Goal: Find specific page/section: Find specific page/section

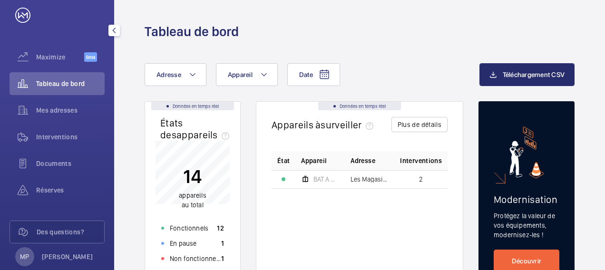
scroll to position [7, 0]
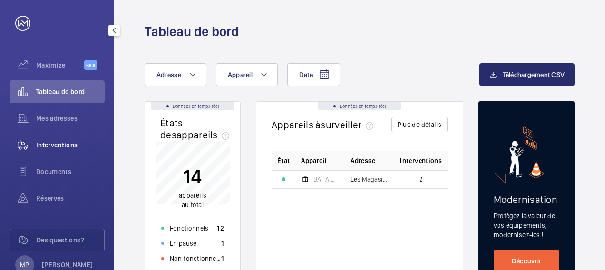
click at [64, 145] on span "Interventions" at bounding box center [70, 145] width 69 height 10
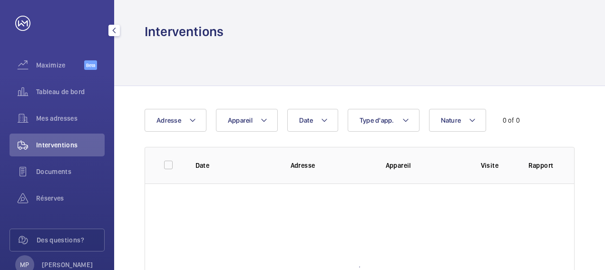
click at [63, 145] on span "Interventions" at bounding box center [70, 145] width 69 height 10
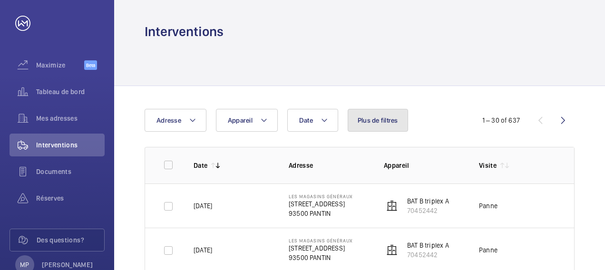
click at [374, 123] on span "Plus de filtres" at bounding box center [378, 121] width 40 height 8
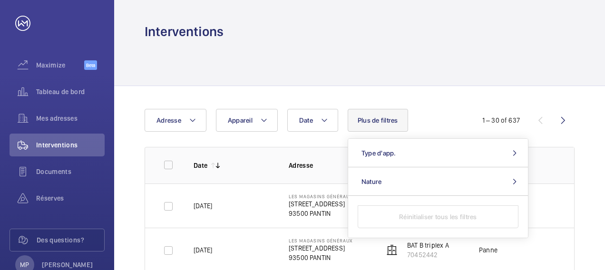
click at [374, 123] on span "Plus de filtres" at bounding box center [378, 121] width 40 height 8
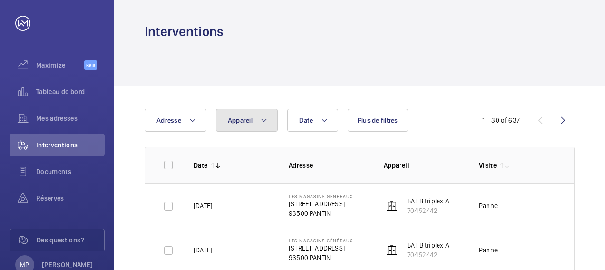
click at [240, 120] on span "Appareil" at bounding box center [240, 121] width 25 height 8
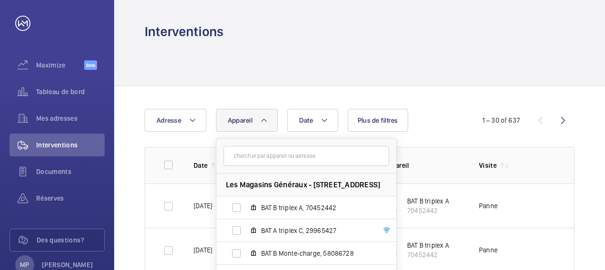
click at [239, 120] on span "Appareil" at bounding box center [240, 121] width 25 height 8
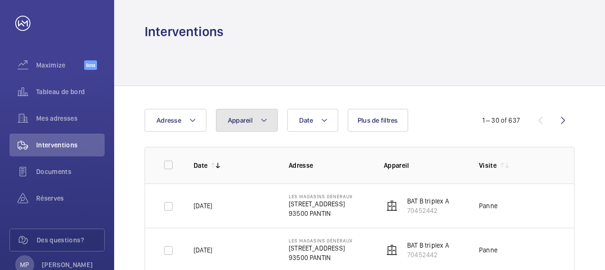
click at [239, 120] on span "Appareil" at bounding box center [240, 121] width 25 height 8
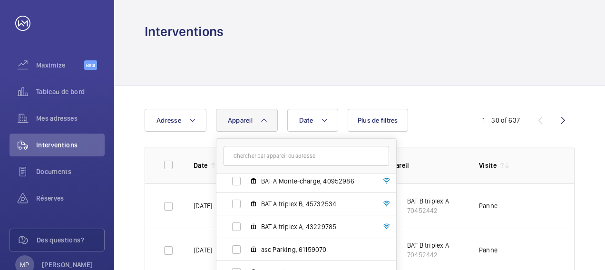
scroll to position [48, 0]
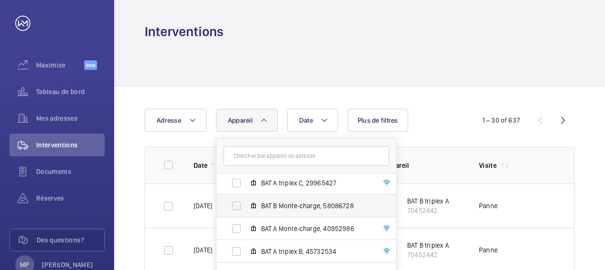
click at [304, 209] on span "BAT B Monte-charge, 58086728" at bounding box center [316, 206] width 110 height 10
click at [246, 209] on input "BAT B Monte-charge, 58086728" at bounding box center [236, 206] width 19 height 19
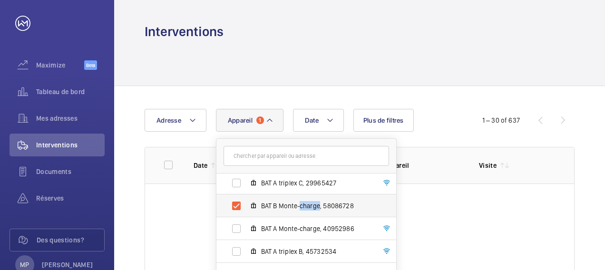
click at [304, 209] on span "BAT B Monte-charge, 58086728" at bounding box center [316, 206] width 110 height 10
click at [246, 209] on input "BAT B Monte-charge, 58086728" at bounding box center [236, 206] width 19 height 19
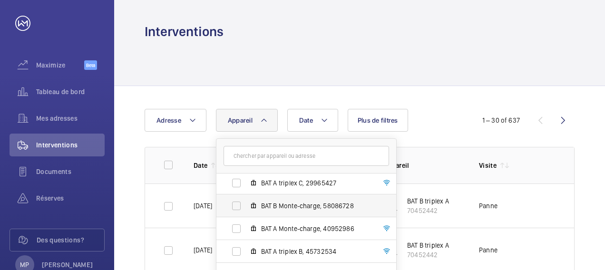
drag, startPoint x: 304, startPoint y: 209, endPoint x: 365, endPoint y: 209, distance: 60.9
click at [365, 209] on span "BAT B Monte-charge, 58086728" at bounding box center [316, 206] width 110 height 10
click at [246, 209] on input "BAT B Monte-charge, 58086728" at bounding box center [236, 206] width 19 height 19
checkbox input "true"
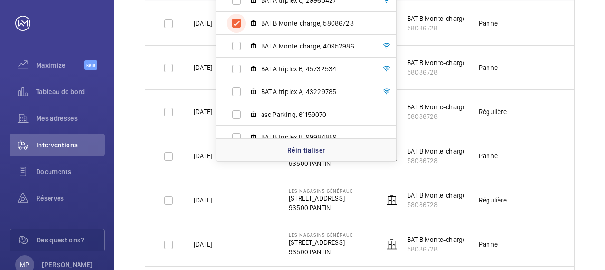
scroll to position [190, 0]
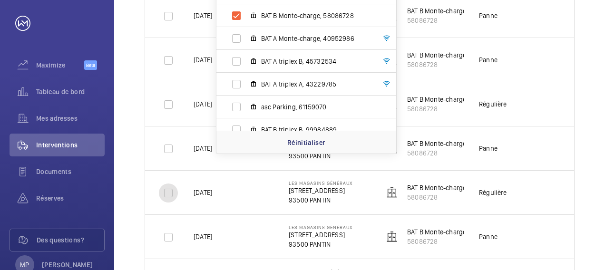
click at [171, 194] on input "checkbox" at bounding box center [168, 193] width 19 height 19
checkbox input "true"
click at [554, 200] on td "Régulière" at bounding box center [511, 192] width 95 height 44
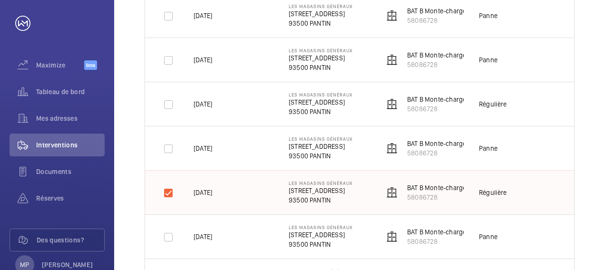
click at [554, 200] on td "Régulière" at bounding box center [511, 192] width 95 height 44
click at [334, 190] on p "[STREET_ADDRESS]" at bounding box center [321, 191] width 64 height 10
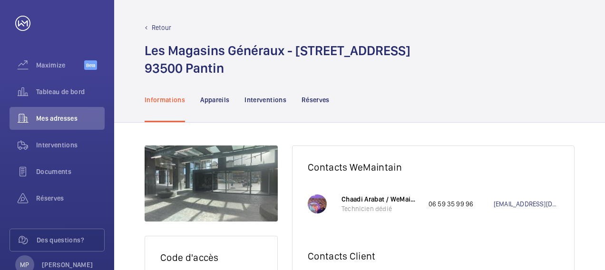
click at [277, 100] on p "Interventions" at bounding box center [266, 100] width 42 height 10
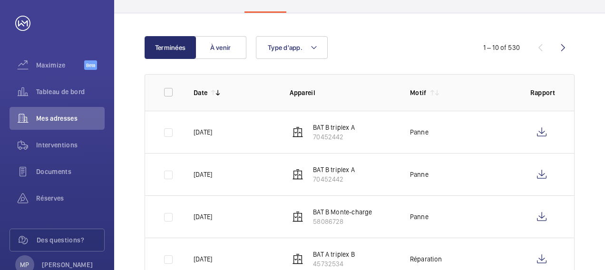
scroll to position [95, 0]
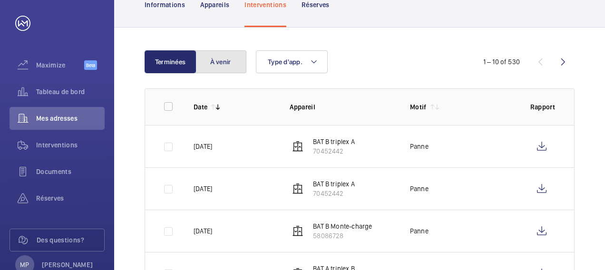
click at [222, 61] on button "À venir" at bounding box center [220, 61] width 51 height 23
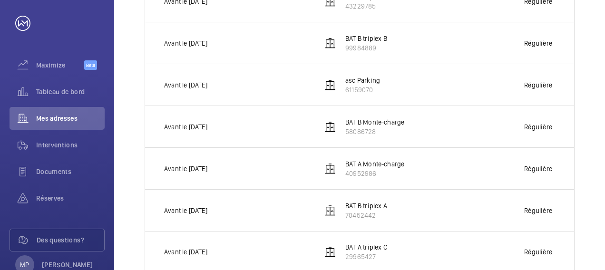
scroll to position [381, 0]
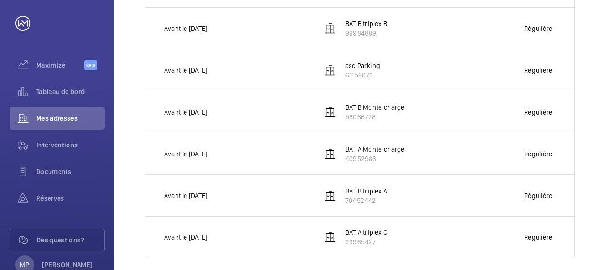
click at [370, 192] on p "BAT B triplex A" at bounding box center [367, 192] width 42 height 10
drag, startPoint x: 370, startPoint y: 192, endPoint x: 446, endPoint y: 205, distance: 76.7
click at [446, 205] on td "BAT B triplex A 70452442" at bounding box center [408, 196] width 202 height 42
click at [366, 191] on p "BAT B triplex A" at bounding box center [367, 192] width 42 height 10
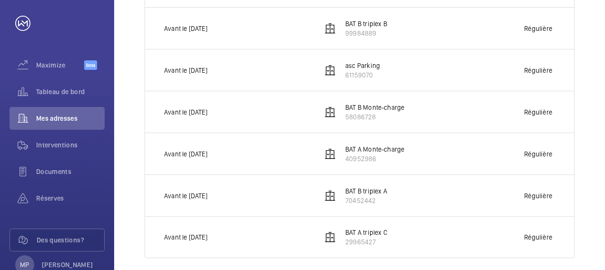
click at [366, 191] on p "BAT B triplex A" at bounding box center [367, 192] width 42 height 10
click at [289, 186] on td "Avant le [DATE]" at bounding box center [226, 196] width 162 height 42
click at [328, 196] on img at bounding box center [330, 195] width 11 height 11
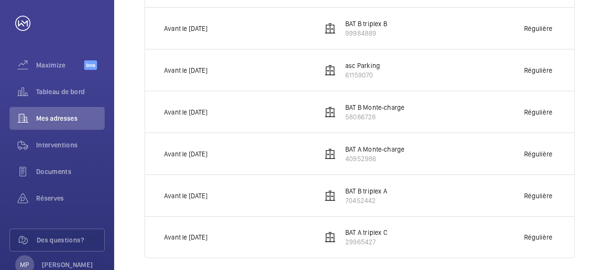
click at [197, 197] on p "Avant le [DATE]" at bounding box center [185, 196] width 43 height 10
click at [251, 195] on td "Avant le [DATE]" at bounding box center [226, 196] width 162 height 42
click at [551, 198] on p "Régulière" at bounding box center [539, 196] width 28 height 10
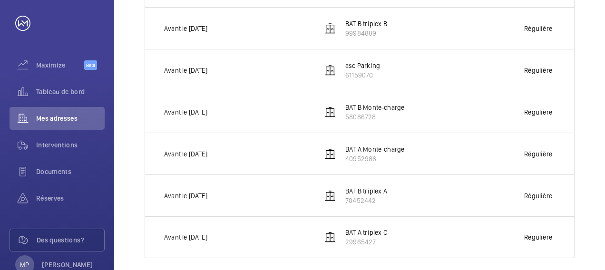
click at [551, 198] on p "Régulière" at bounding box center [539, 196] width 28 height 10
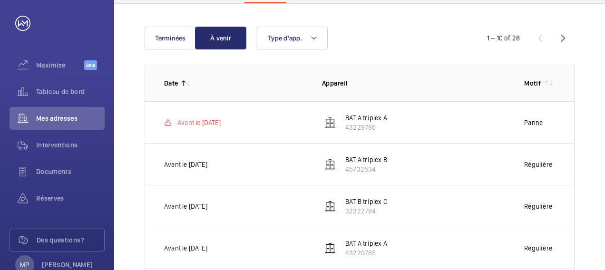
scroll to position [0, 0]
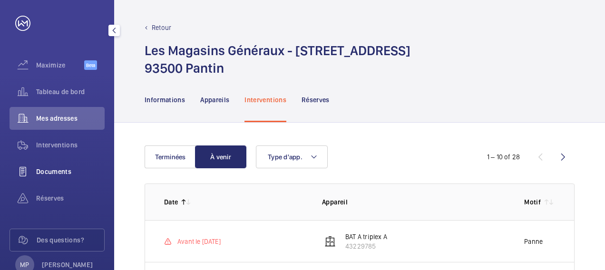
click at [60, 172] on span "Documents" at bounding box center [70, 172] width 69 height 10
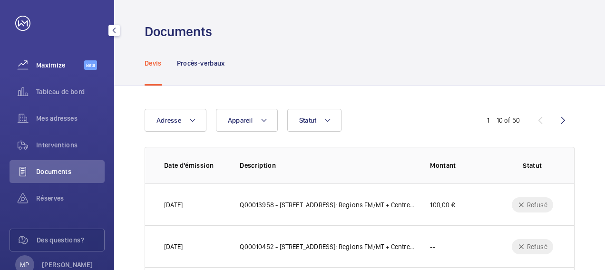
click at [55, 63] on span "Maximize" at bounding box center [60, 65] width 48 height 10
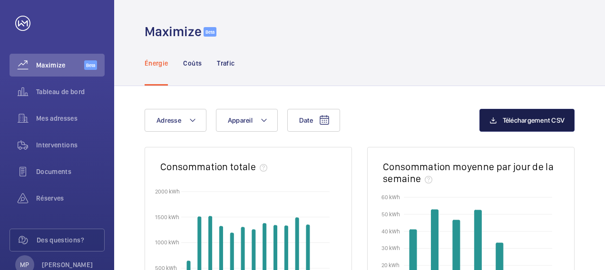
click at [523, 120] on span "Téléchargement CSV" at bounding box center [534, 121] width 62 height 8
click at [365, 37] on div "Maximize Beta" at bounding box center [360, 32] width 430 height 18
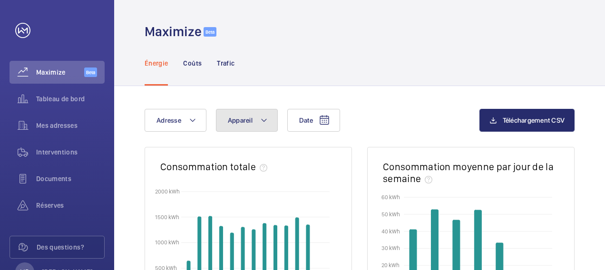
click at [263, 122] on mat-icon at bounding box center [264, 120] width 8 height 11
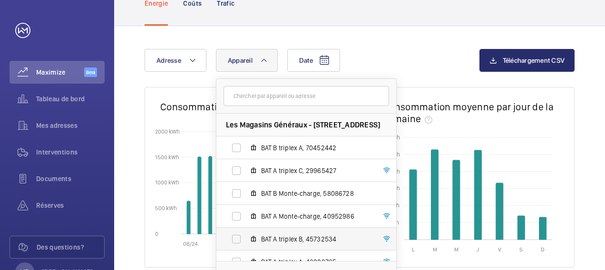
scroll to position [190, 0]
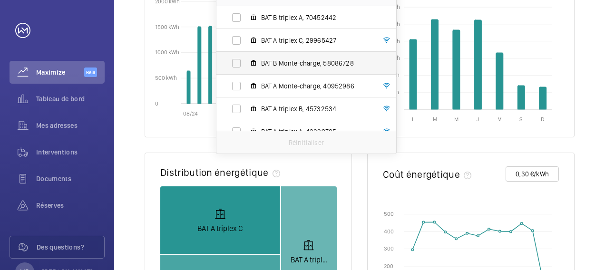
click at [236, 64] on label "BAT B Monte-charge, 58086728" at bounding box center [299, 63] width 165 height 23
click at [236, 64] on input "BAT B Monte-charge, 58086728" at bounding box center [236, 63] width 19 height 19
checkbox input "true"
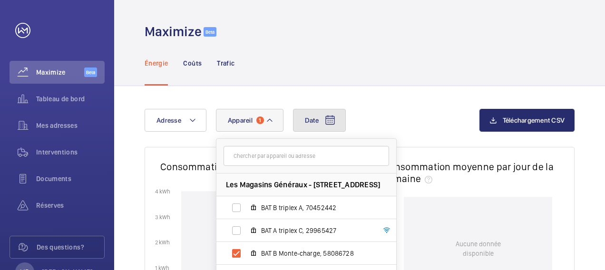
click at [314, 118] on span "Date" at bounding box center [312, 121] width 14 height 8
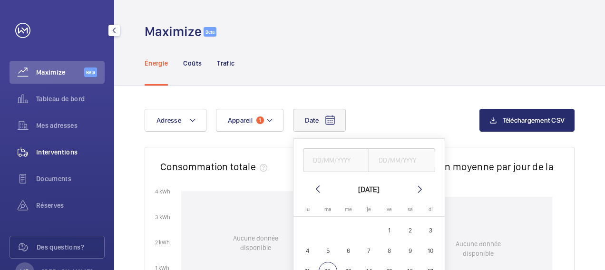
click at [59, 151] on span "Interventions" at bounding box center [70, 153] width 69 height 10
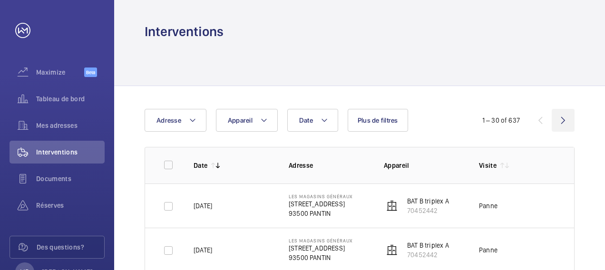
click at [564, 122] on wm-front-icon-button at bounding box center [563, 120] width 23 height 23
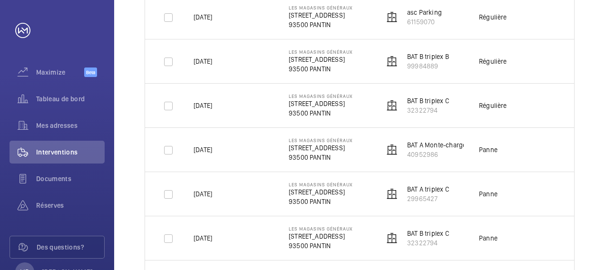
scroll to position [571, 0]
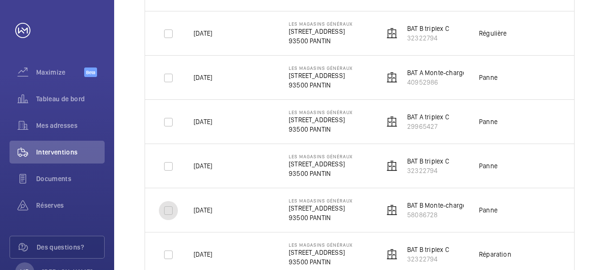
click at [168, 209] on input "checkbox" at bounding box center [168, 210] width 19 height 19
click at [231, 213] on td "[DATE]" at bounding box center [225, 210] width 95 height 44
click at [232, 213] on td "[DATE]" at bounding box center [225, 210] width 95 height 44
click at [249, 200] on td "[DATE]" at bounding box center [225, 210] width 95 height 44
click at [250, 199] on td "[DATE]" at bounding box center [225, 210] width 95 height 44
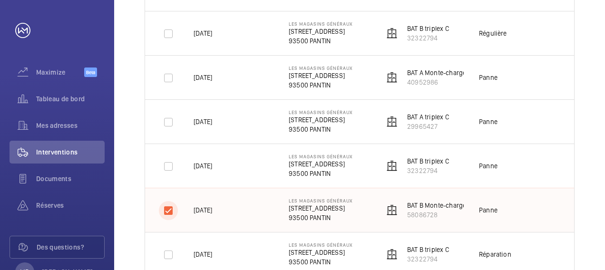
click at [168, 209] on input "checkbox" at bounding box center [168, 210] width 19 height 19
checkbox input "false"
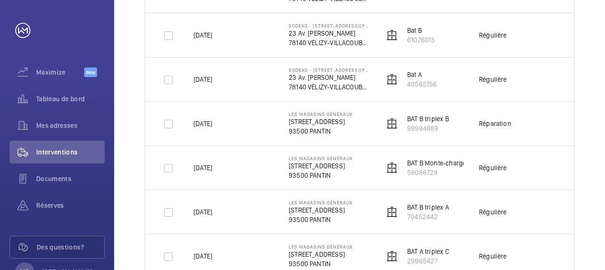
scroll to position [1190, 0]
click at [166, 164] on input "checkbox" at bounding box center [168, 167] width 19 height 19
checkbox input "true"
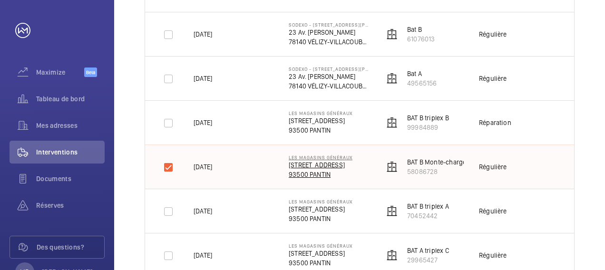
click at [334, 162] on p "[STREET_ADDRESS]" at bounding box center [321, 165] width 64 height 10
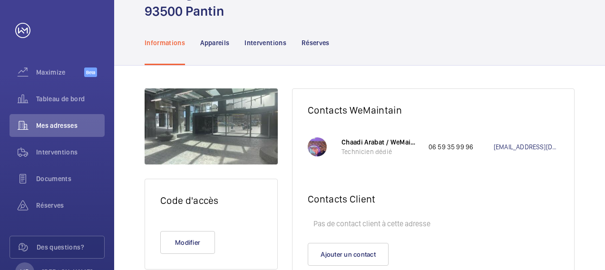
scroll to position [91, 0]
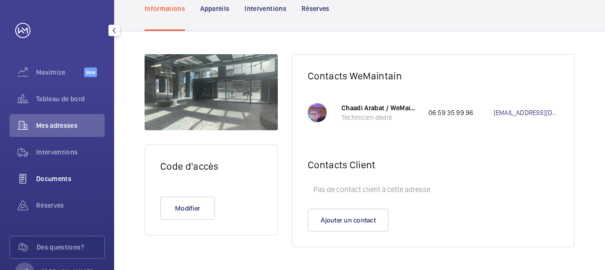
click at [56, 179] on span "Documents" at bounding box center [70, 179] width 69 height 10
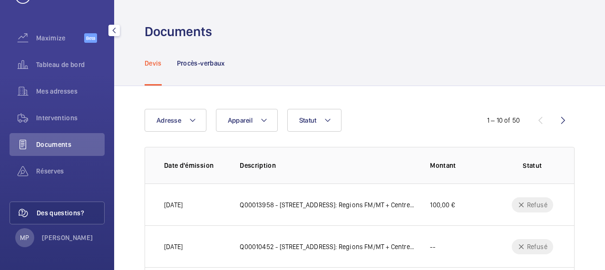
click at [44, 213] on span "Des questions?" at bounding box center [71, 213] width 68 height 10
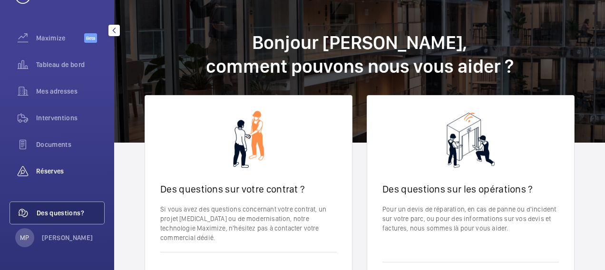
click at [68, 170] on span "Réserves" at bounding box center [70, 172] width 69 height 10
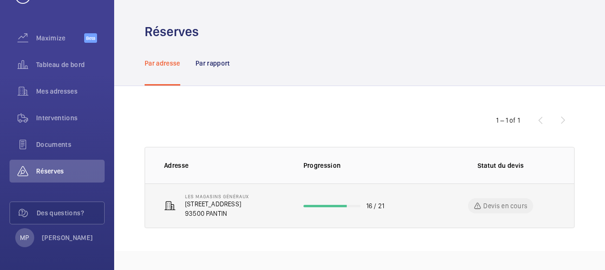
click at [523, 207] on p "Devis en cours" at bounding box center [506, 206] width 44 height 10
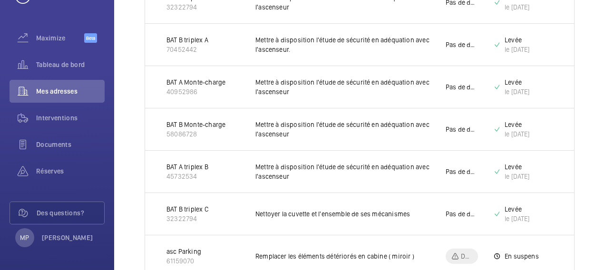
scroll to position [621, 0]
